Goal: Task Accomplishment & Management: Manage account settings

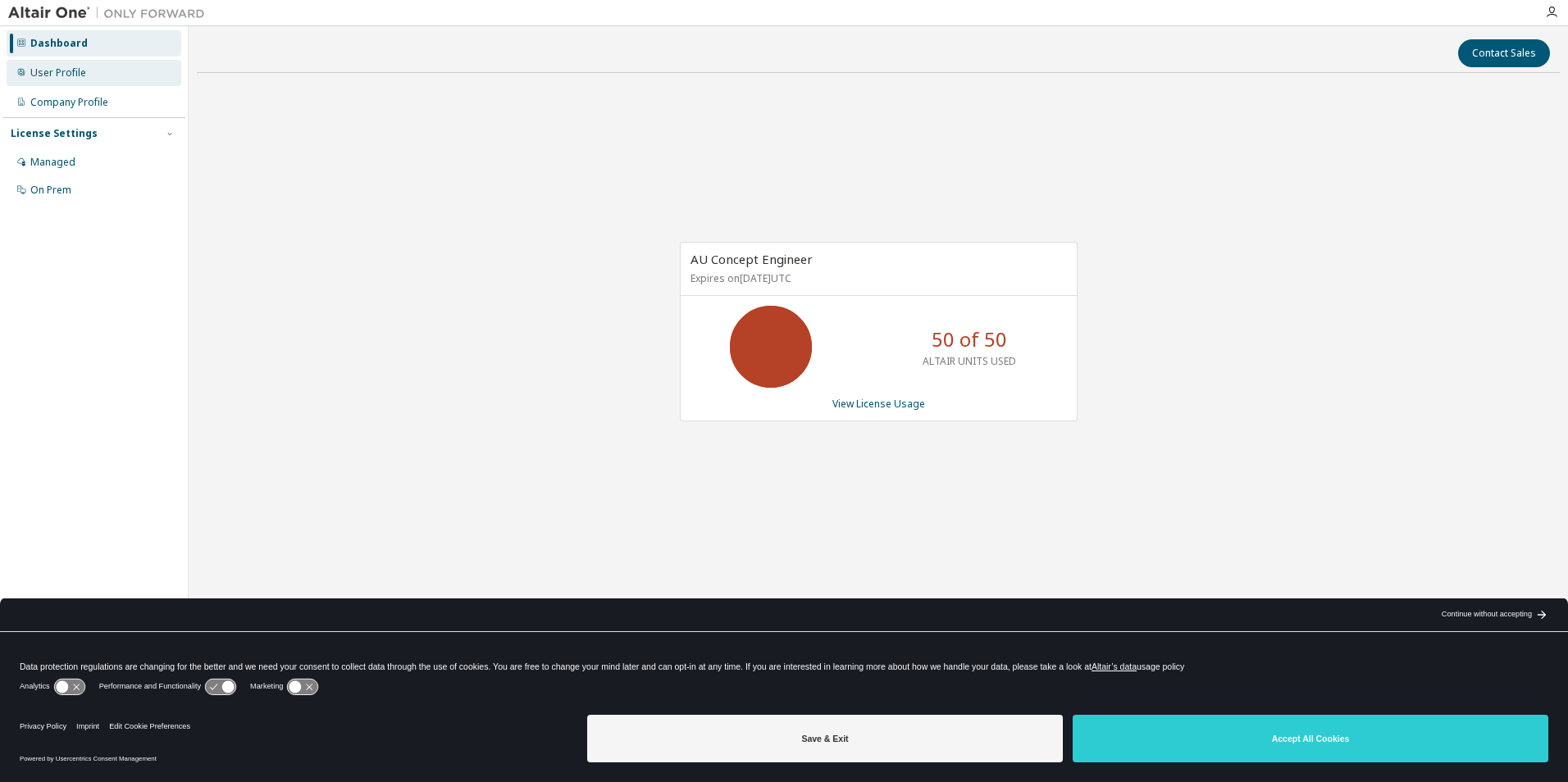
click at [87, 68] on div "User Profile" at bounding box center [93, 73] width 175 height 27
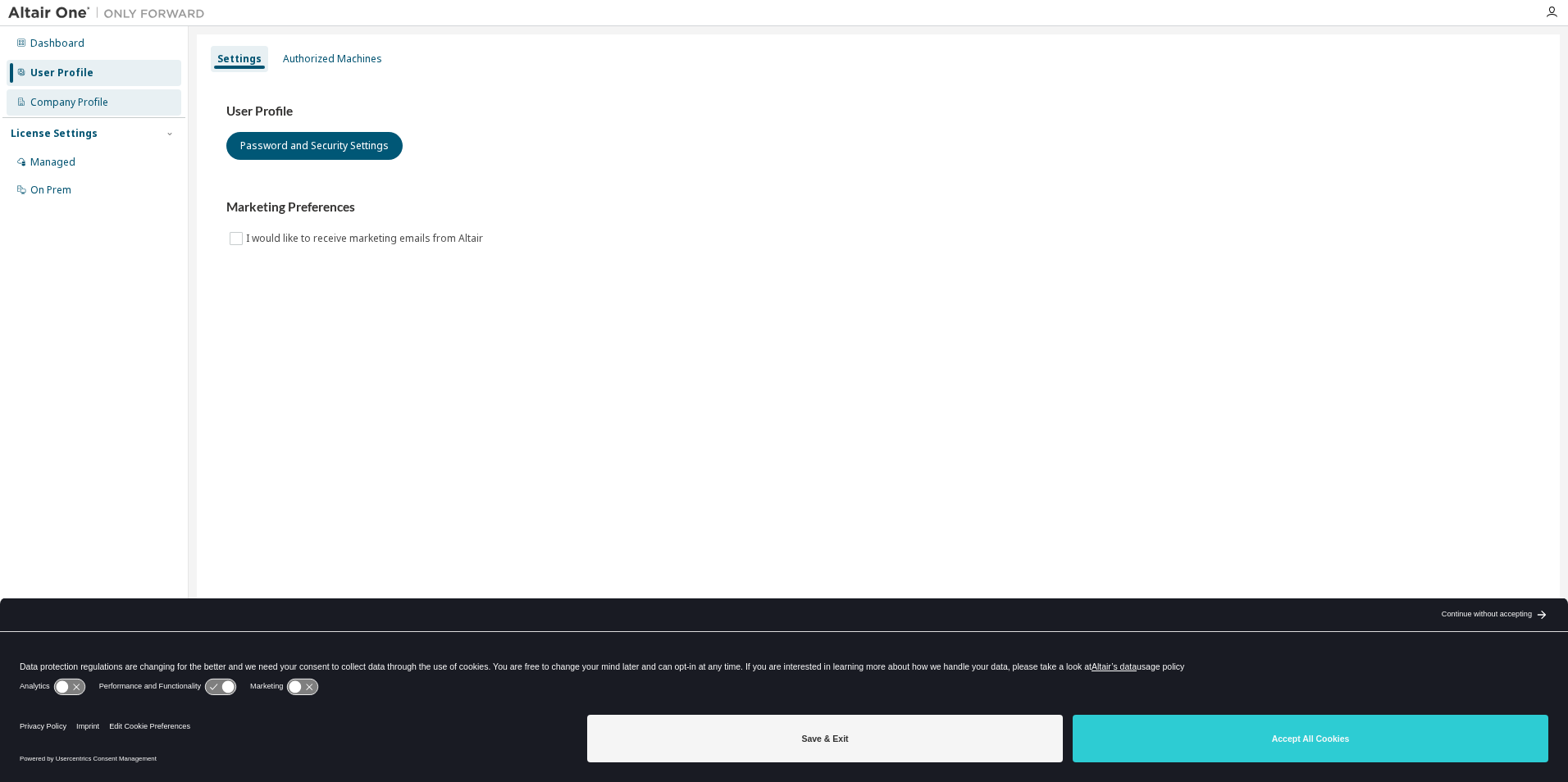
click at [91, 94] on div "Company Profile" at bounding box center [93, 103] width 175 height 27
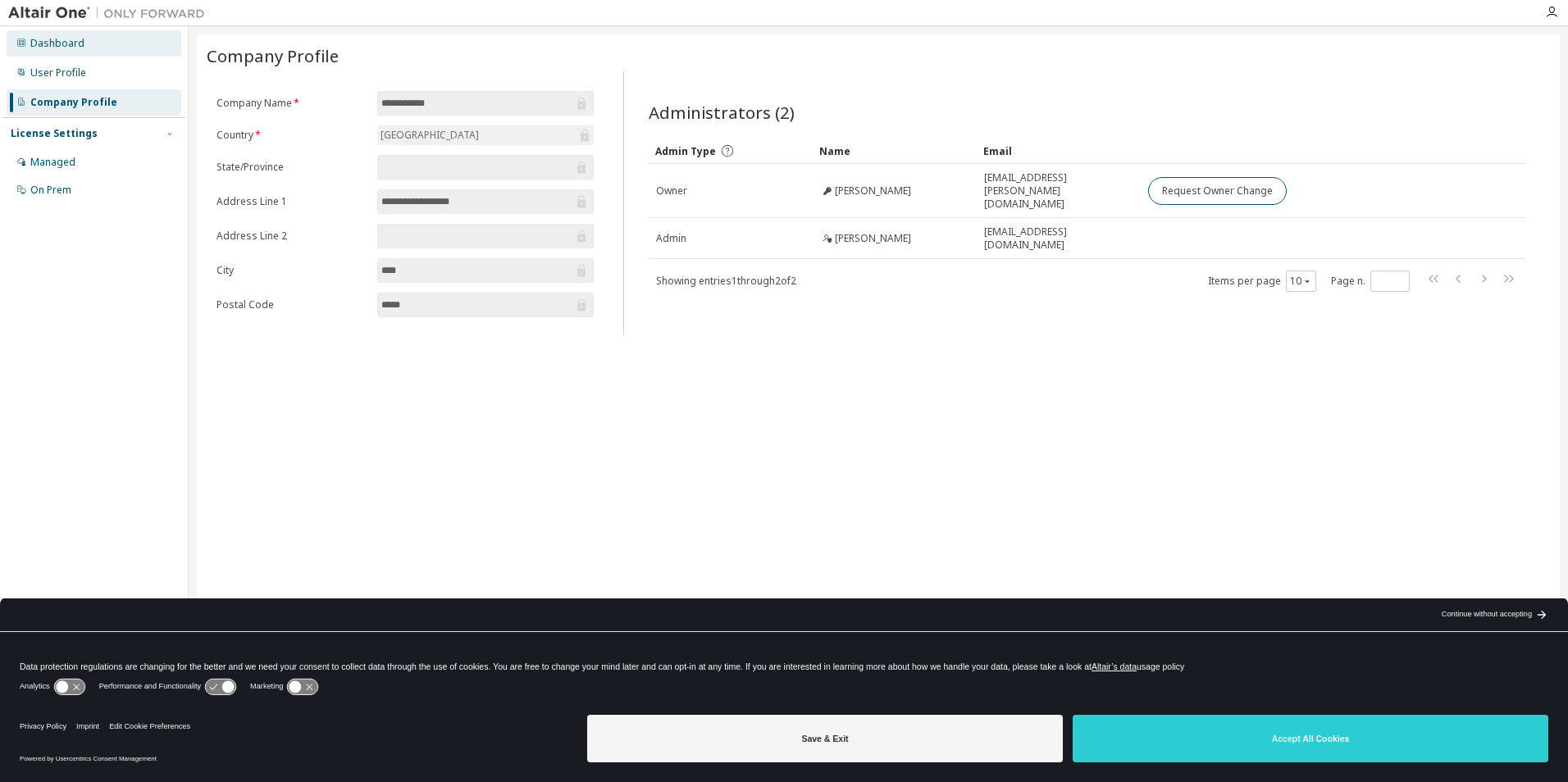
click at [82, 52] on div "Dashboard" at bounding box center [93, 44] width 175 height 27
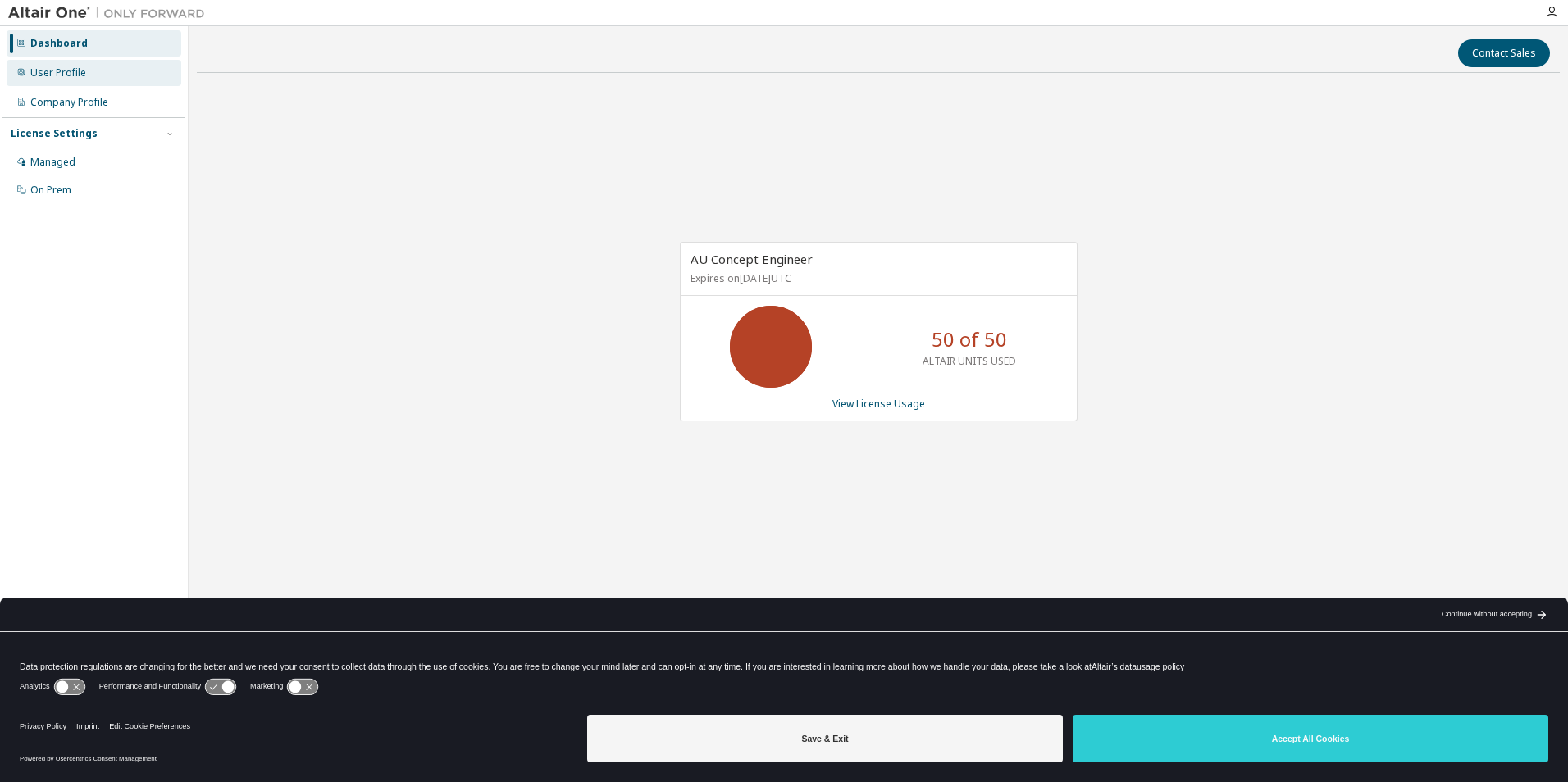
click at [94, 75] on div "User Profile" at bounding box center [93, 73] width 175 height 27
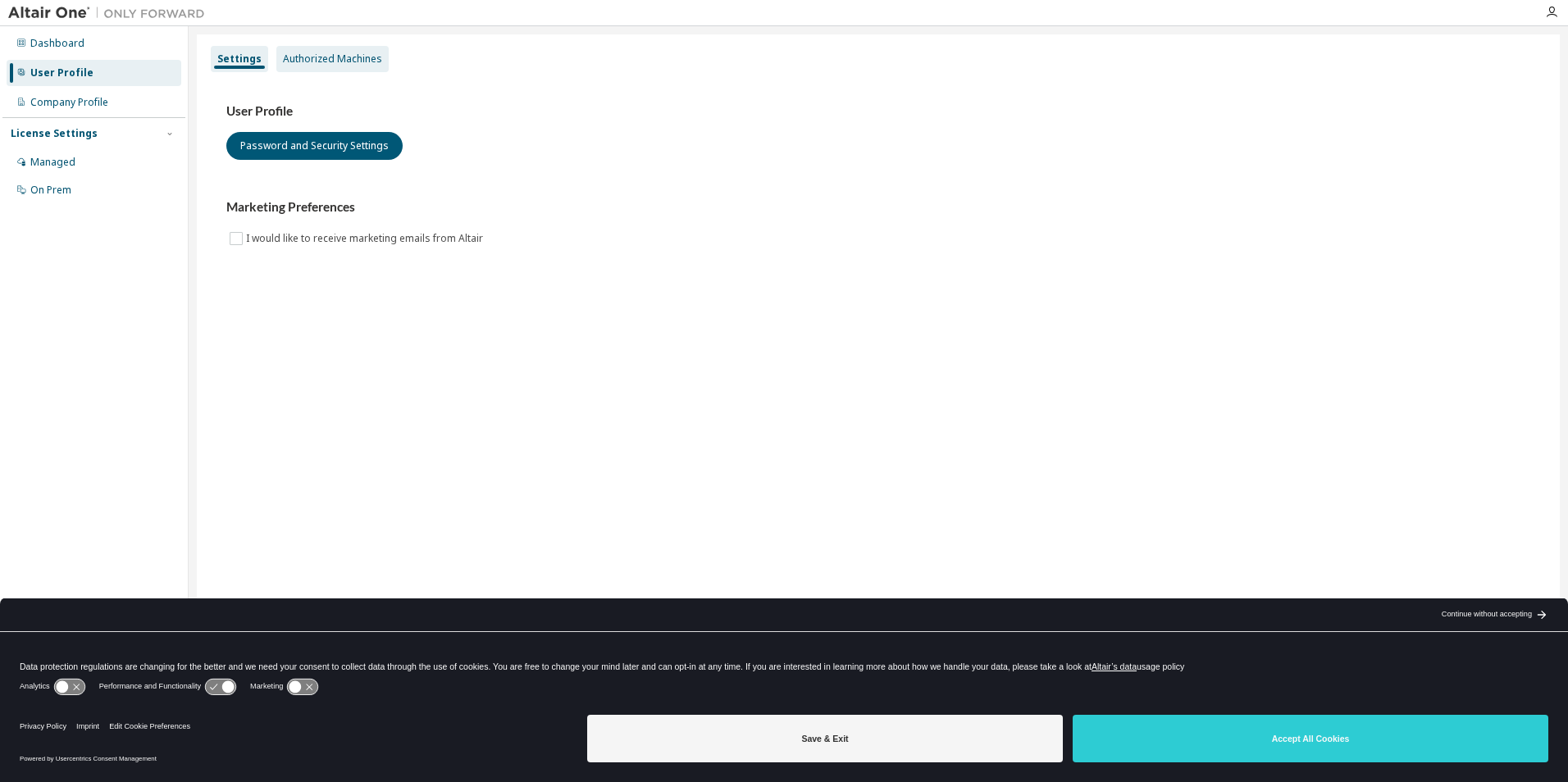
click at [334, 57] on div "Authorized Machines" at bounding box center [332, 59] width 99 height 13
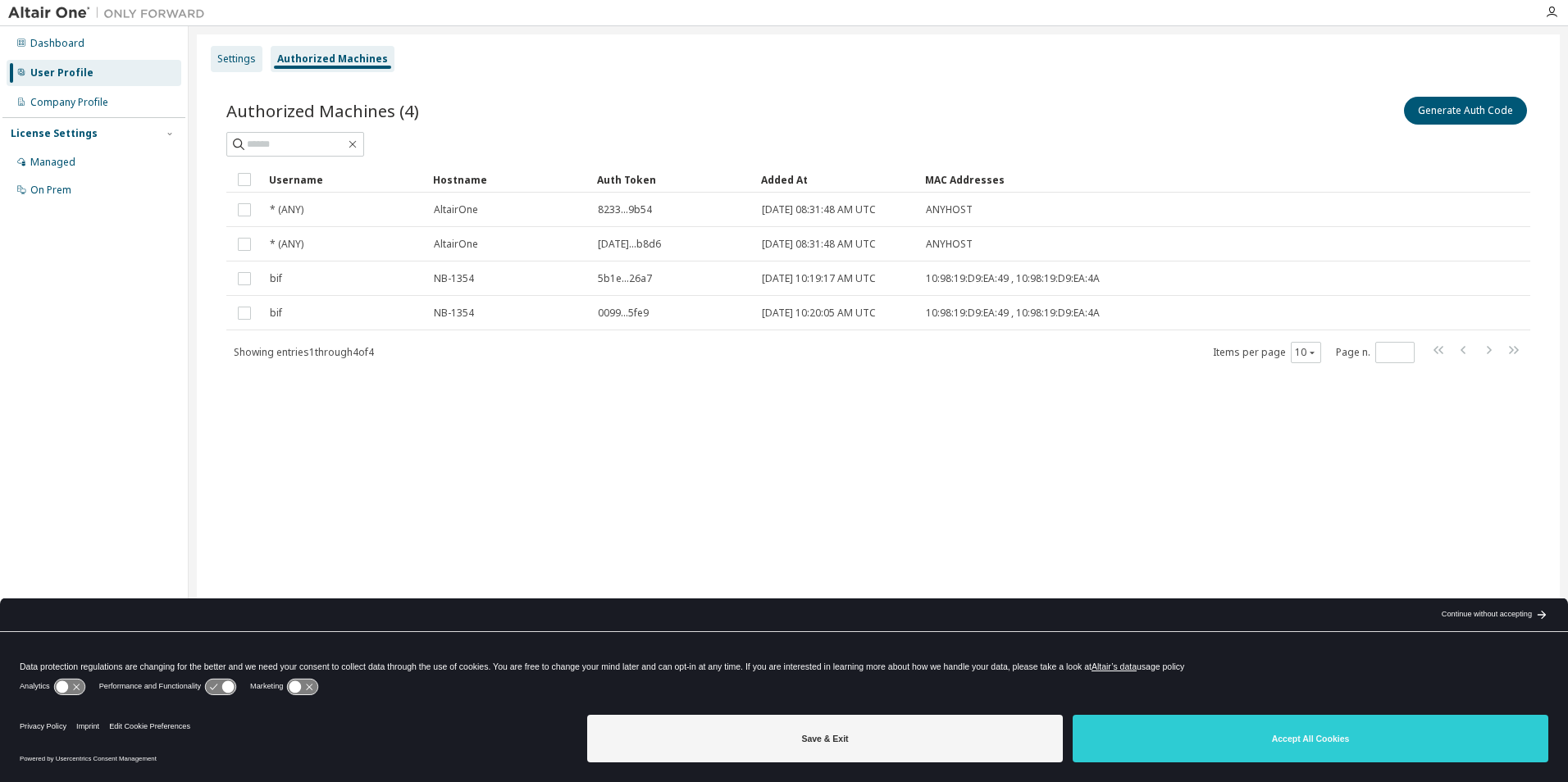
click at [237, 59] on div "Settings" at bounding box center [236, 59] width 38 height 13
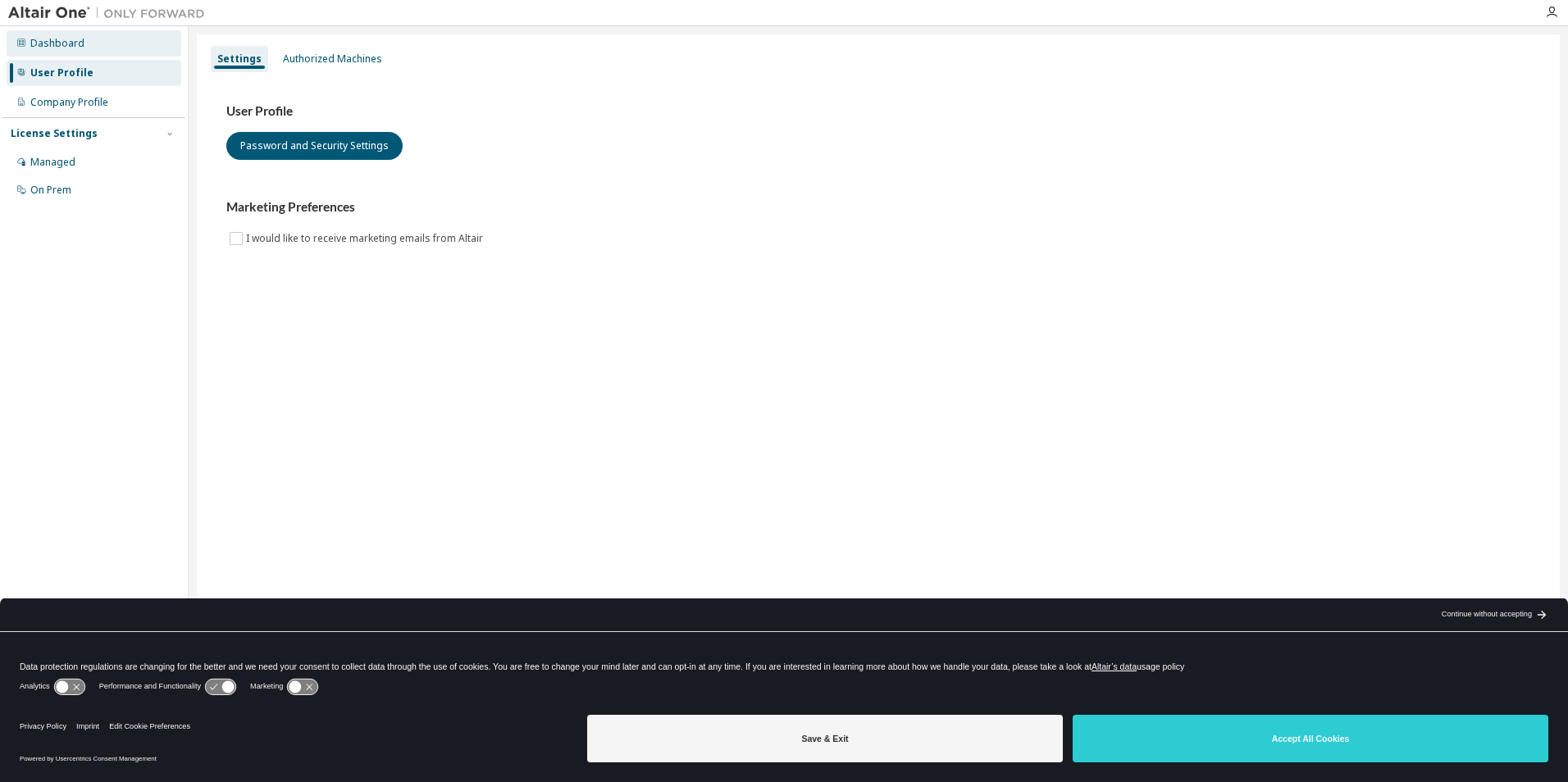
click at [101, 39] on div "Dashboard" at bounding box center [93, 44] width 175 height 27
click at [78, 100] on div "Company Profile" at bounding box center [69, 102] width 78 height 13
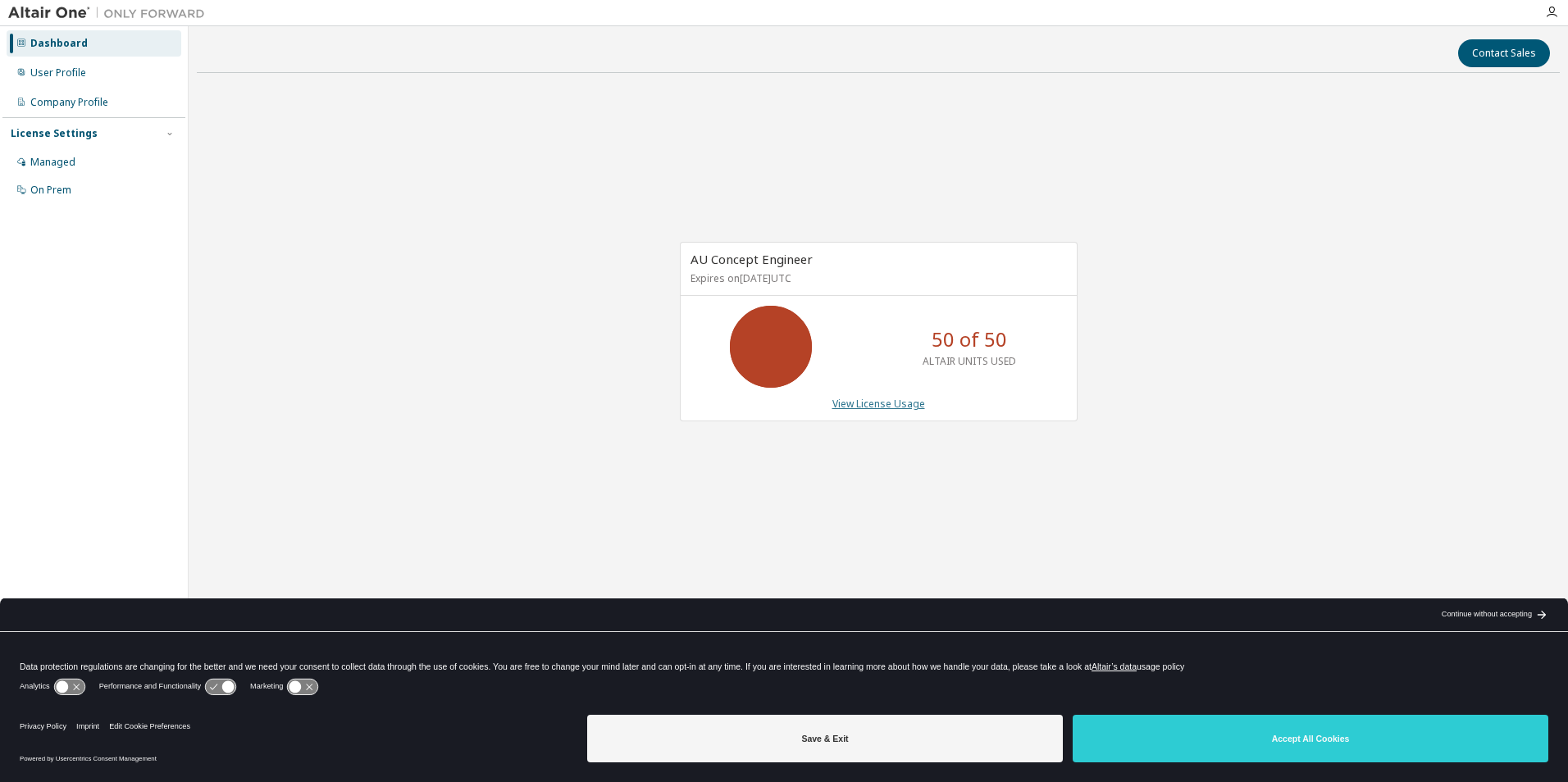
click at [911, 406] on link "View License Usage" at bounding box center [879, 404] width 92 height 14
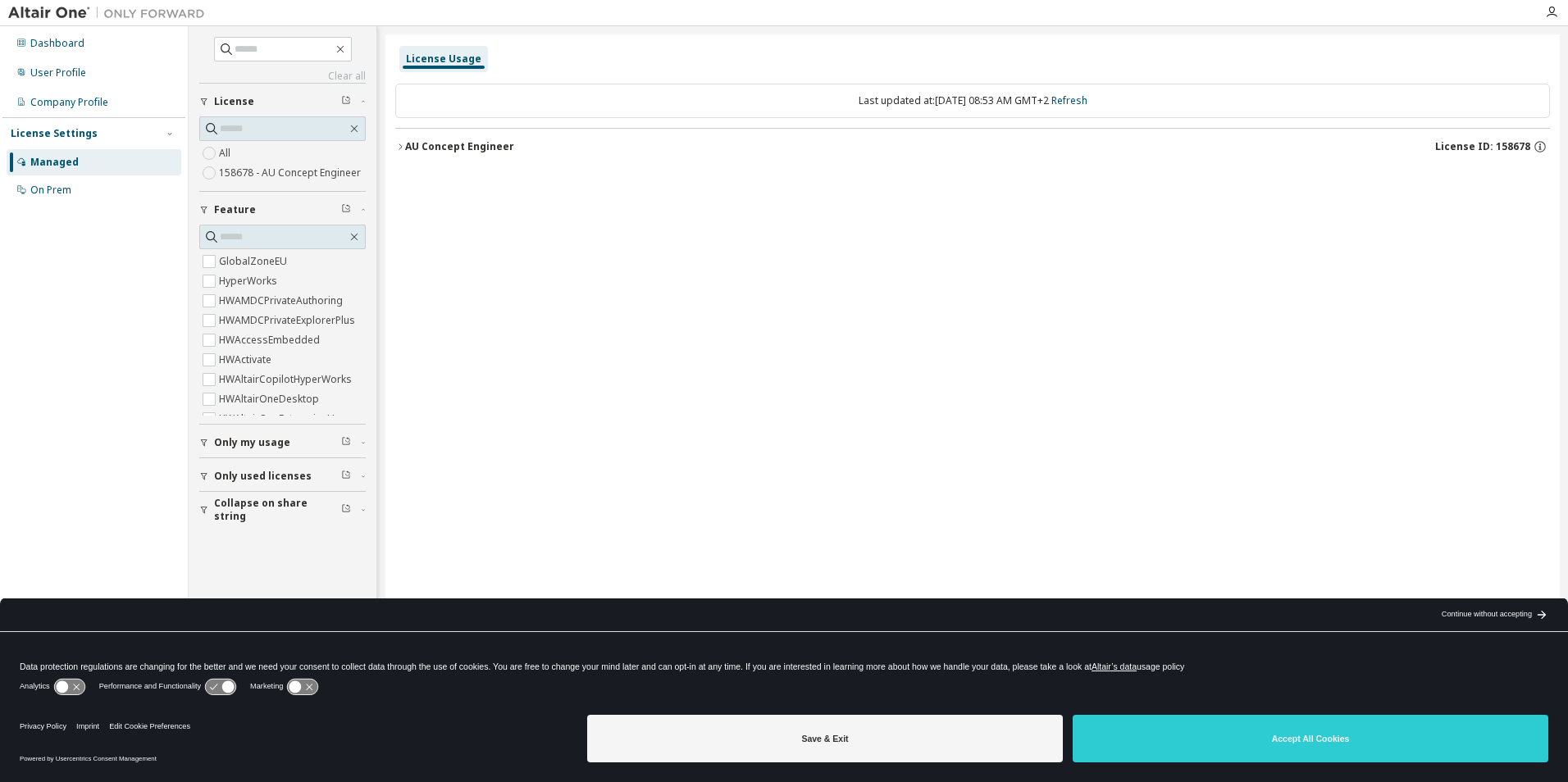
click at [403, 148] on icon "button" at bounding box center [400, 147] width 10 height 10
